Goal: Transaction & Acquisition: Purchase product/service

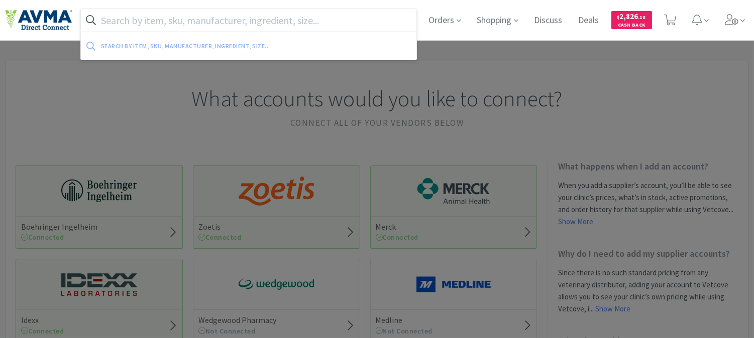
click at [315, 18] on input "text" at bounding box center [248, 20] width 335 height 23
paste input "033641"
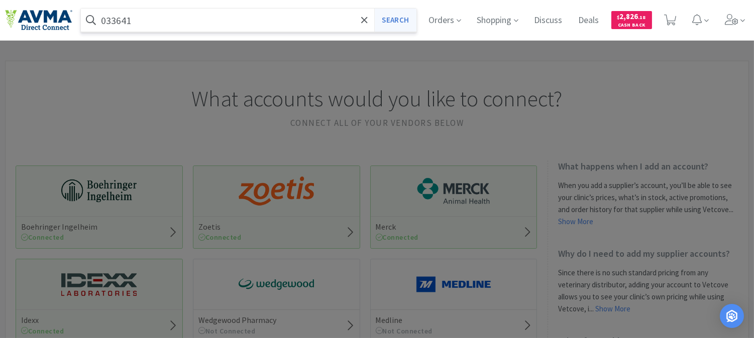
type input "033641"
click at [407, 19] on button "Search" at bounding box center [395, 20] width 42 height 23
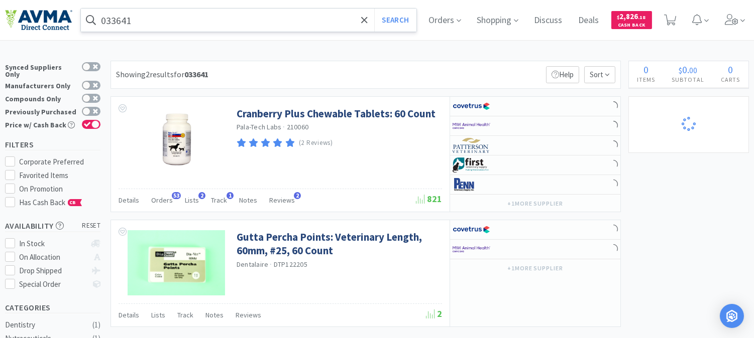
select select "1"
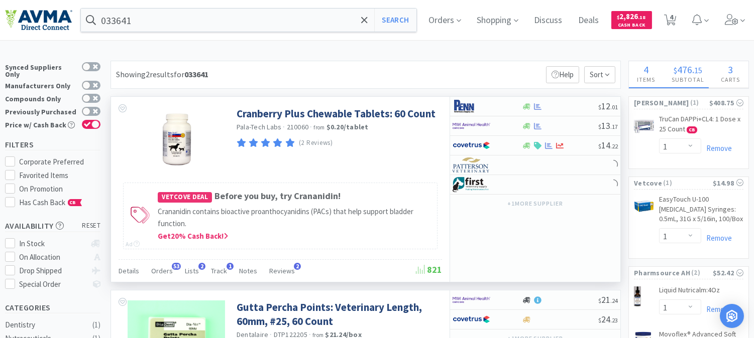
select select "1"
select select "5"
select select "2"
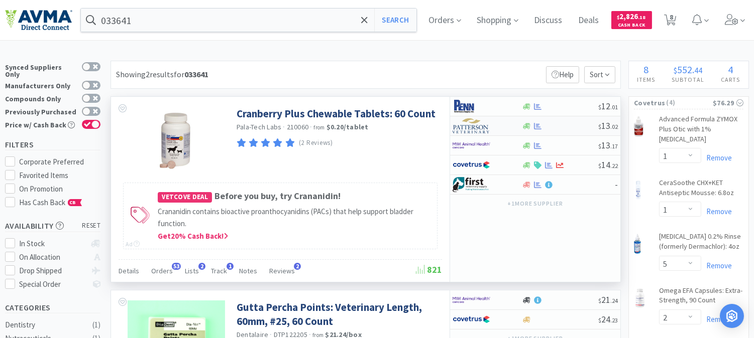
click at [464, 131] on img at bounding box center [471, 126] width 38 height 15
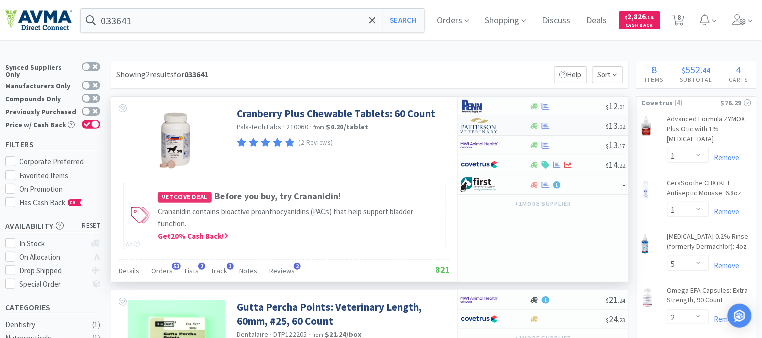
select select "1"
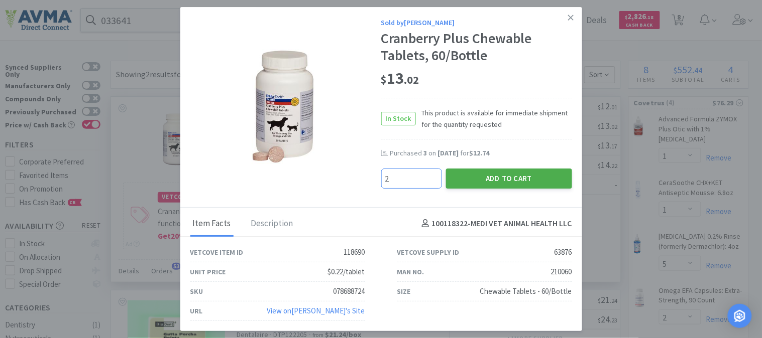
type input "2"
click at [495, 182] on button "Add to Cart" at bounding box center [509, 179] width 126 height 20
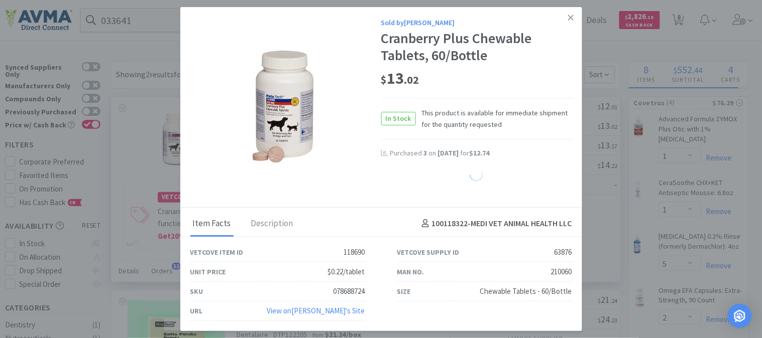
select select "2"
select select "1"
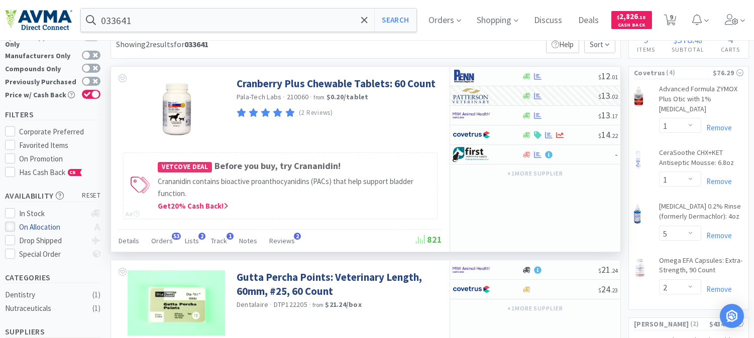
scroll to position [56, 0]
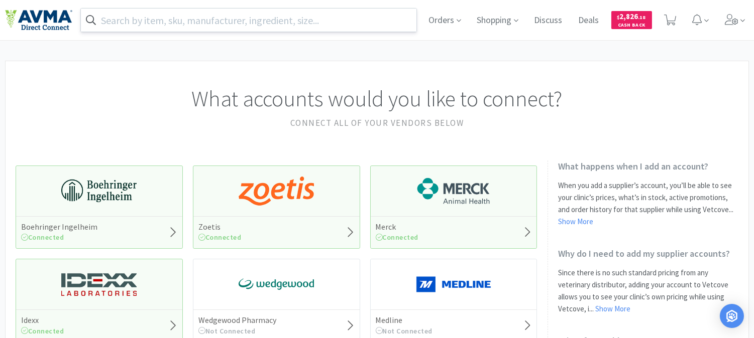
click at [299, 21] on input "text" at bounding box center [248, 20] width 335 height 23
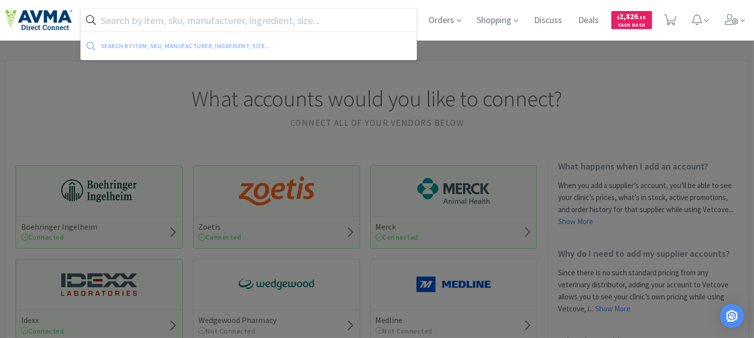
paste input "118521"
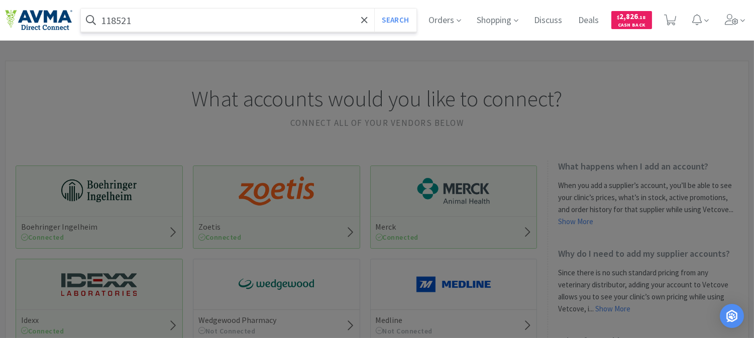
type input "118521"
click at [374, 9] on button "Search" at bounding box center [395, 20] width 42 height 23
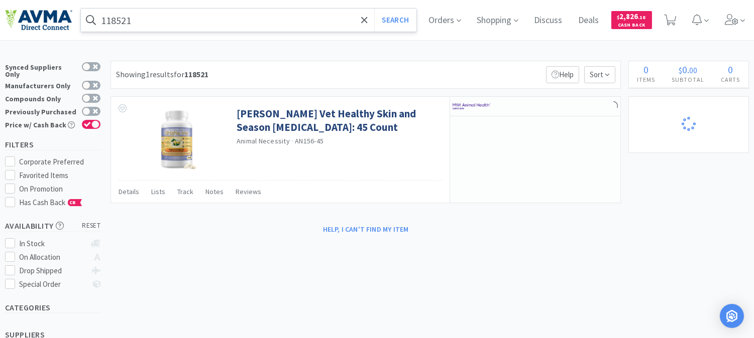
select select "2"
select select "1"
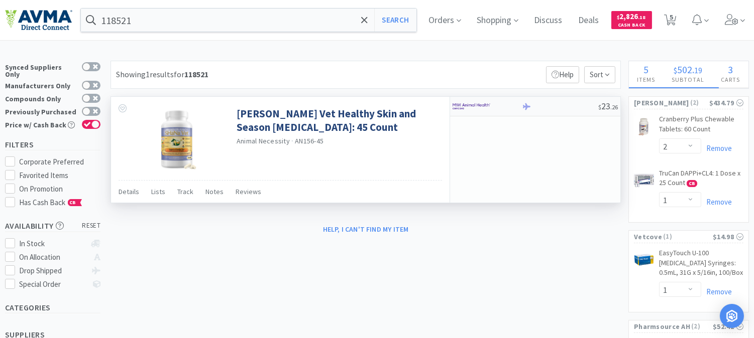
click at [489, 106] on img at bounding box center [471, 106] width 38 height 15
select select "1"
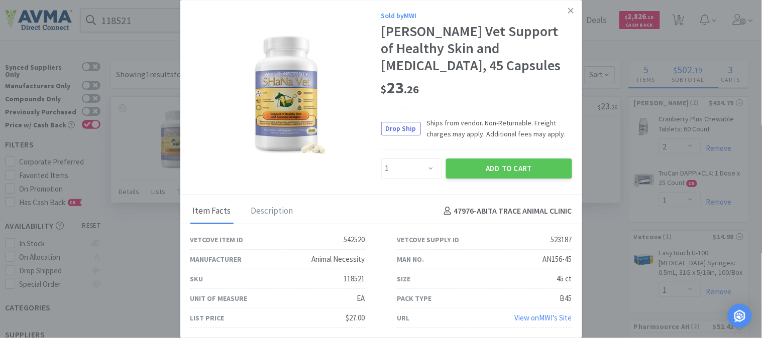
select select "1"
select select "5"
select select "2"
click at [577, 11] on link at bounding box center [571, 11] width 18 height 22
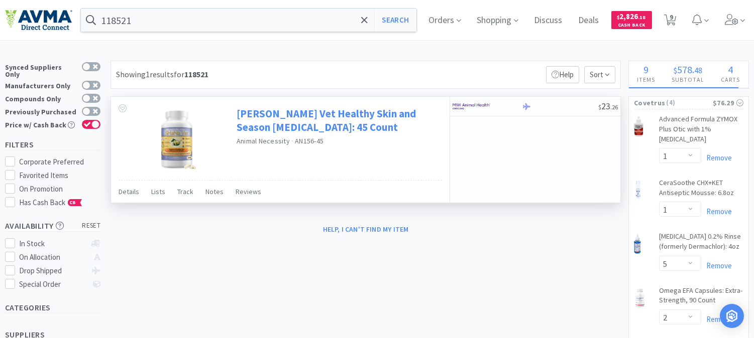
click at [289, 124] on link "SHaNa Vet Healthy Skin and Season Allergies: 45 Count" at bounding box center [338, 121] width 203 height 28
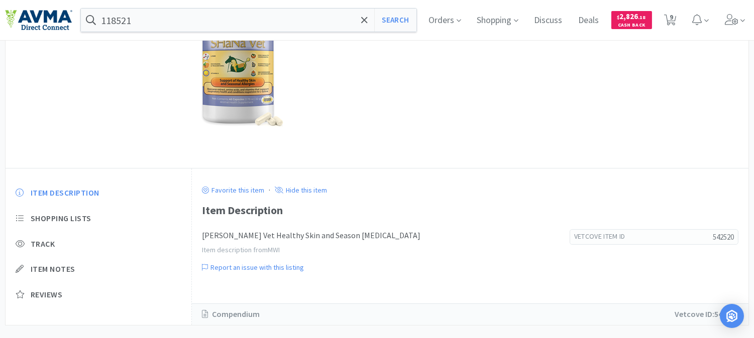
scroll to position [159, 0]
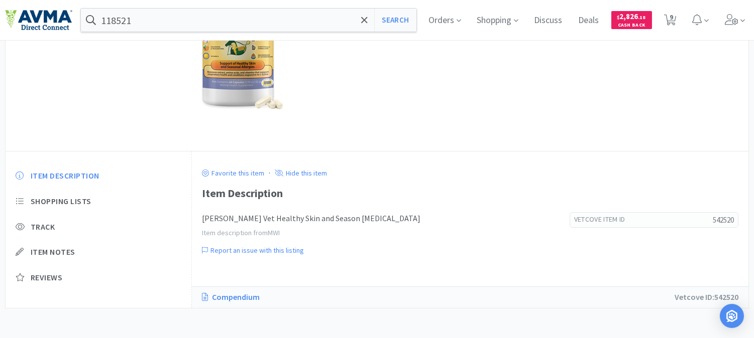
click at [249, 294] on link "Compendium" at bounding box center [236, 297] width 68 height 13
click at [138, 22] on input "118521" at bounding box center [248, 20] width 335 height 23
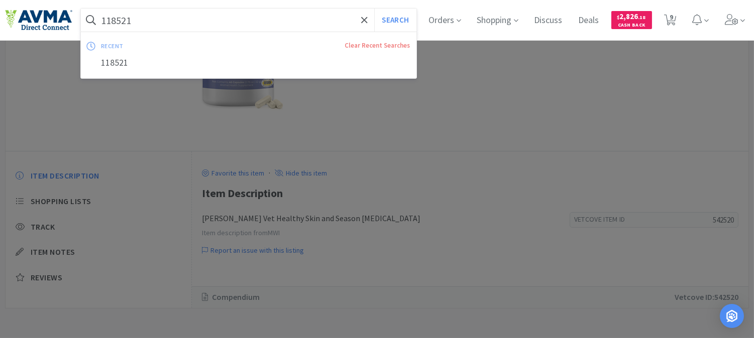
paste input "078953324"
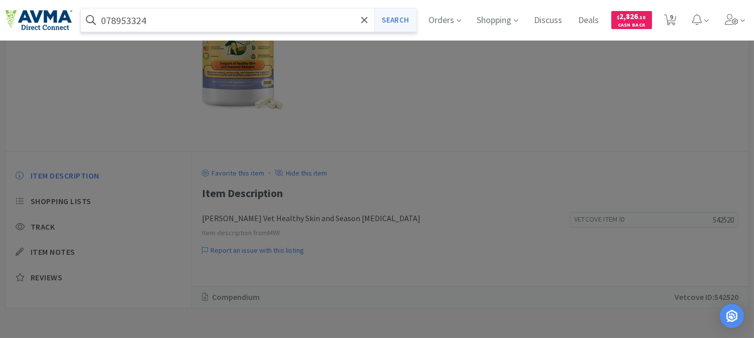
type input "078953324"
click at [408, 21] on button "Search" at bounding box center [395, 20] width 42 height 23
select select "1"
select select "5"
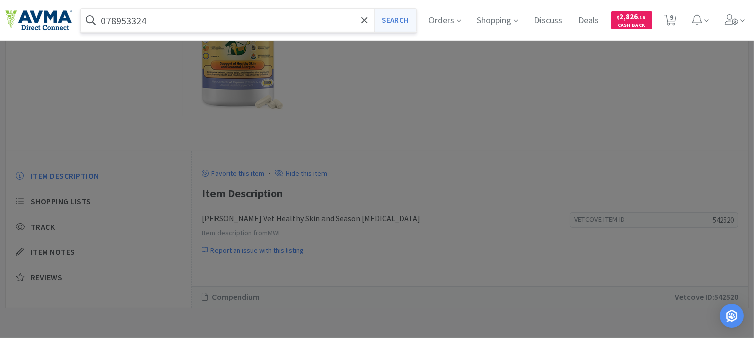
select select "2"
select select "1"
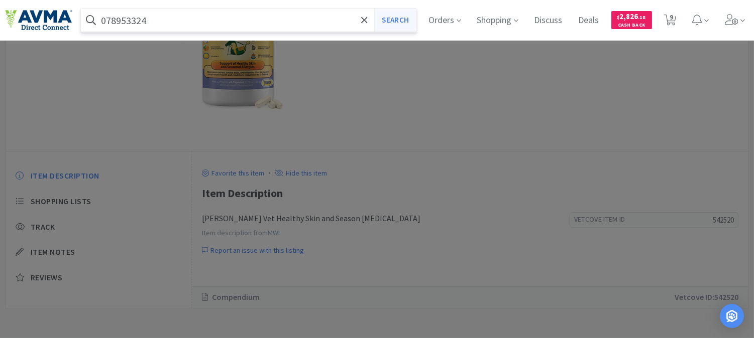
select select "1"
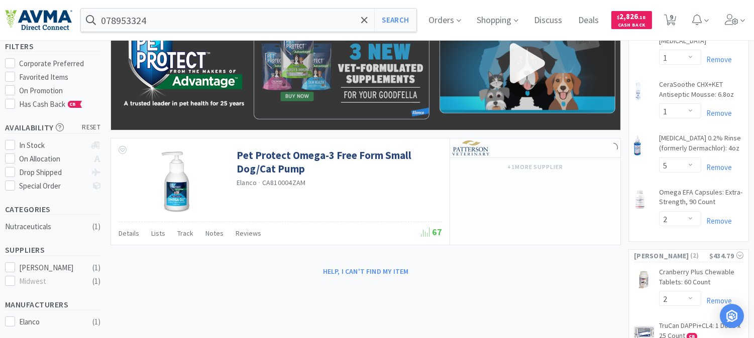
scroll to position [111, 0]
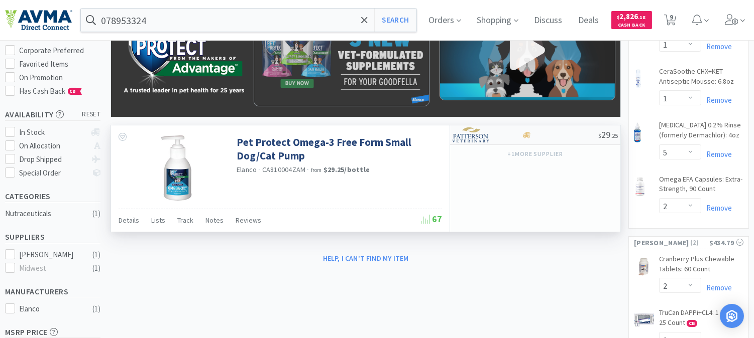
click at [468, 138] on img at bounding box center [471, 135] width 38 height 15
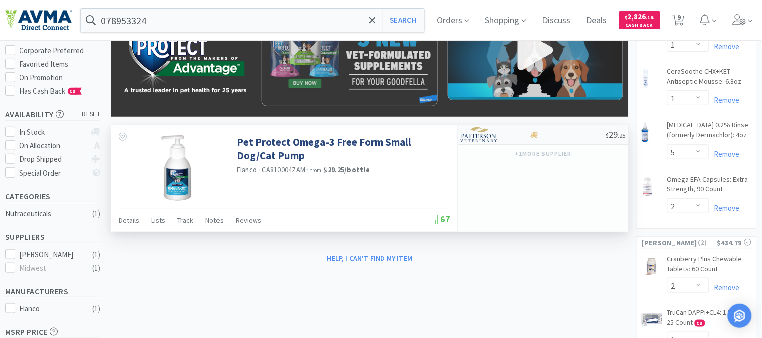
select select "1"
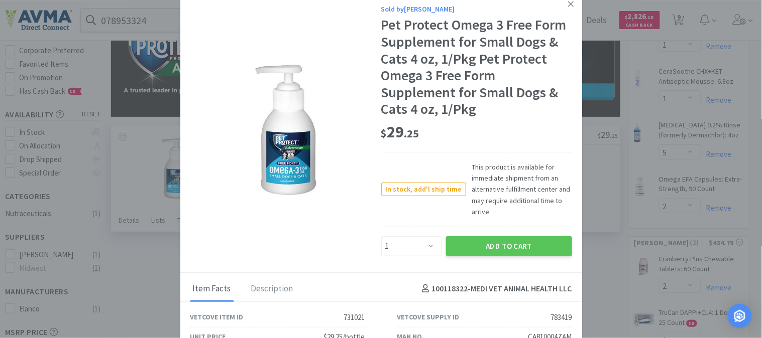
click at [286, 172] on img at bounding box center [285, 130] width 131 height 131
click at [568, 4] on icon at bounding box center [571, 3] width 6 height 9
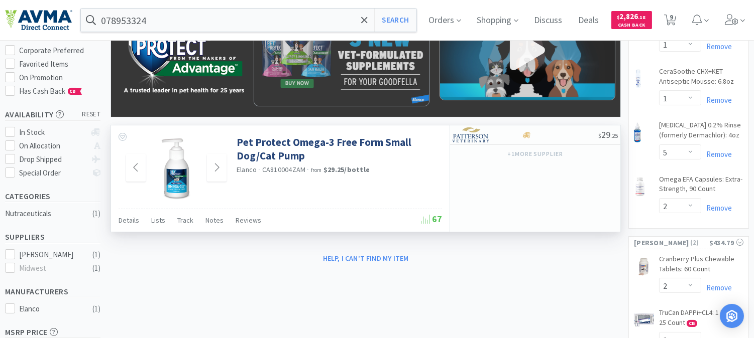
click at [181, 171] on img at bounding box center [176, 168] width 65 height 65
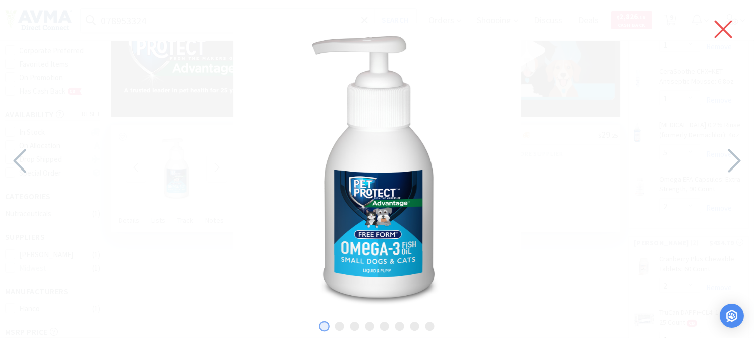
click at [721, 27] on icon at bounding box center [724, 30] width 18 height 18
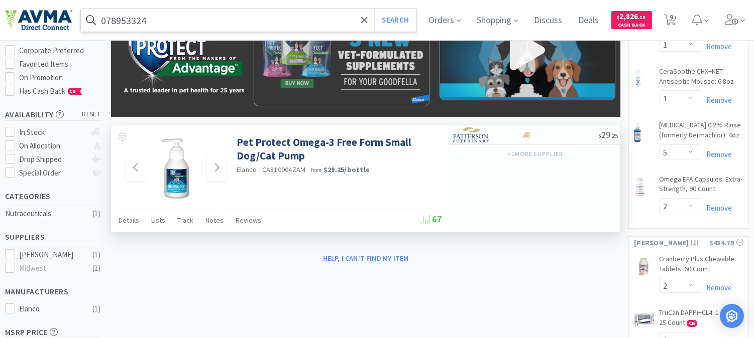
click at [162, 21] on input "078953324" at bounding box center [248, 20] width 335 height 23
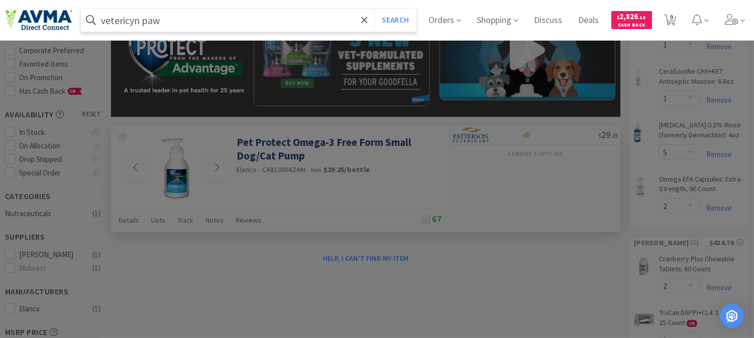
click at [374, 9] on button "Search" at bounding box center [395, 20] width 42 height 23
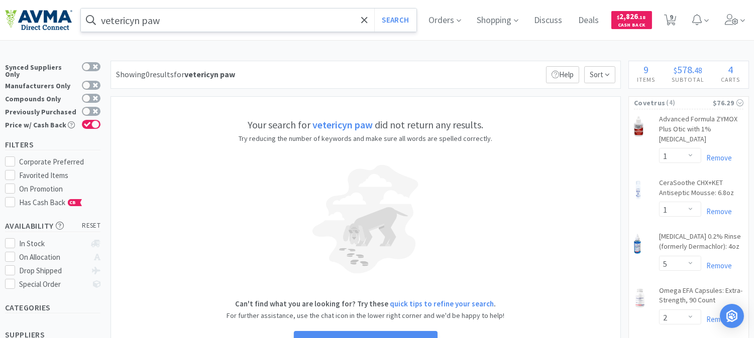
click at [198, 22] on input "vetericyn paw" at bounding box center [248, 20] width 335 height 23
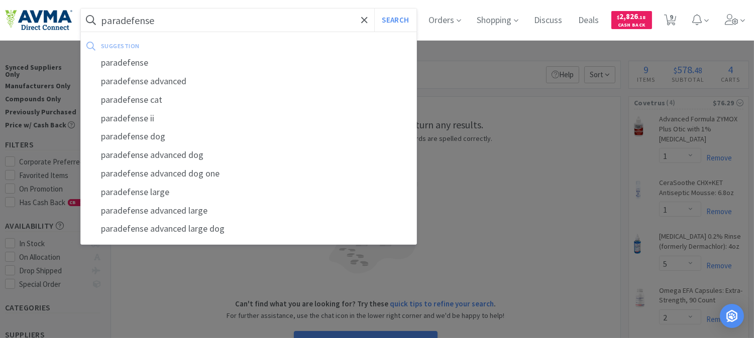
type input "paradefense"
click at [374, 9] on button "Search" at bounding box center [395, 20] width 42 height 23
